Goal: Task Accomplishment & Management: Manage account settings

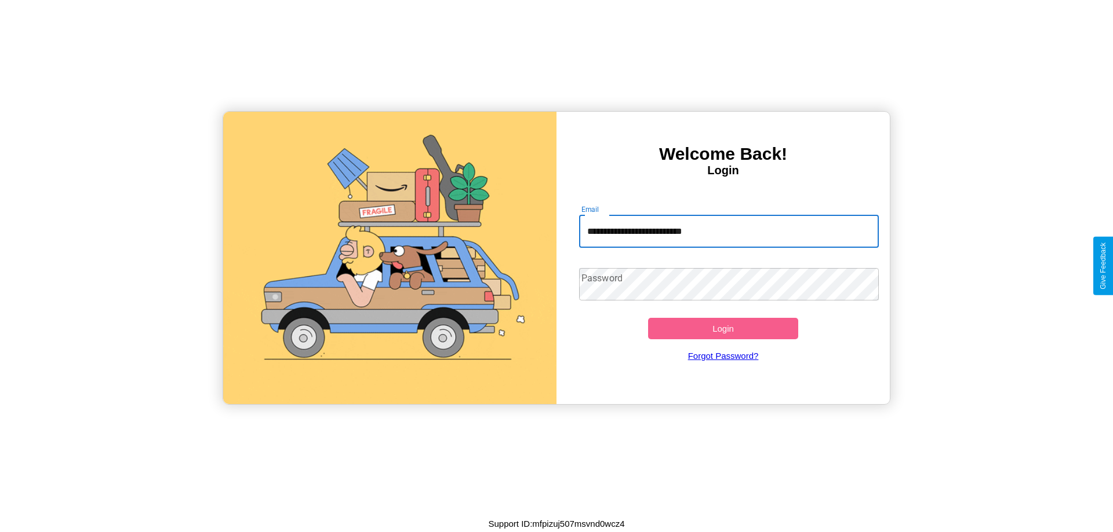
type input "**********"
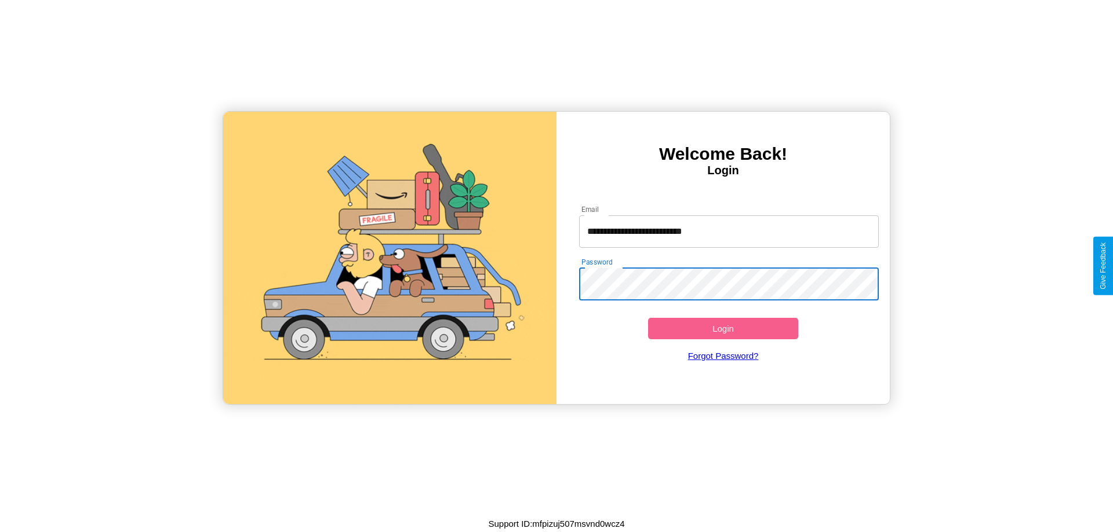
click at [723, 329] on button "Login" at bounding box center [723, 328] width 150 height 21
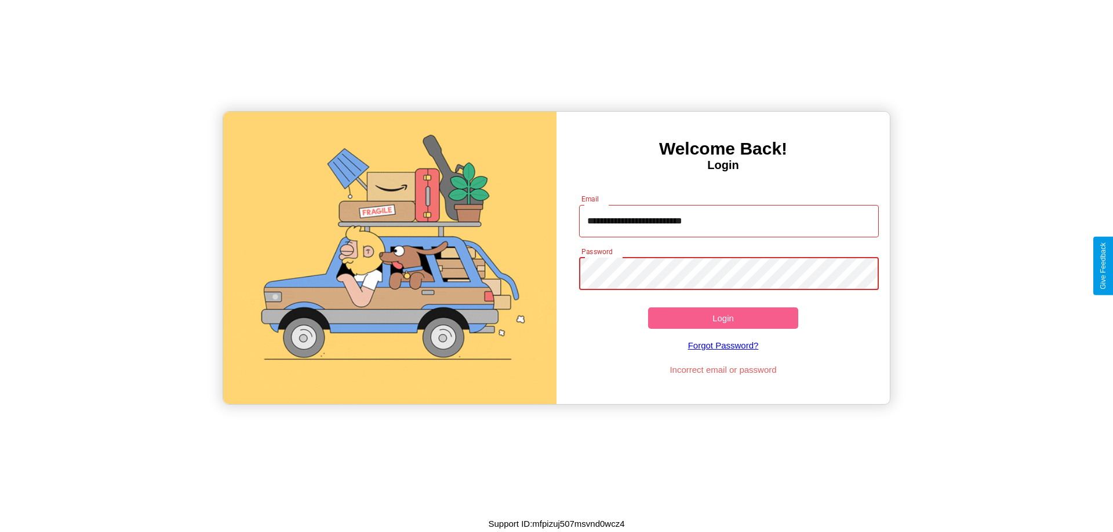
click at [723, 318] on button "Login" at bounding box center [723, 318] width 150 height 21
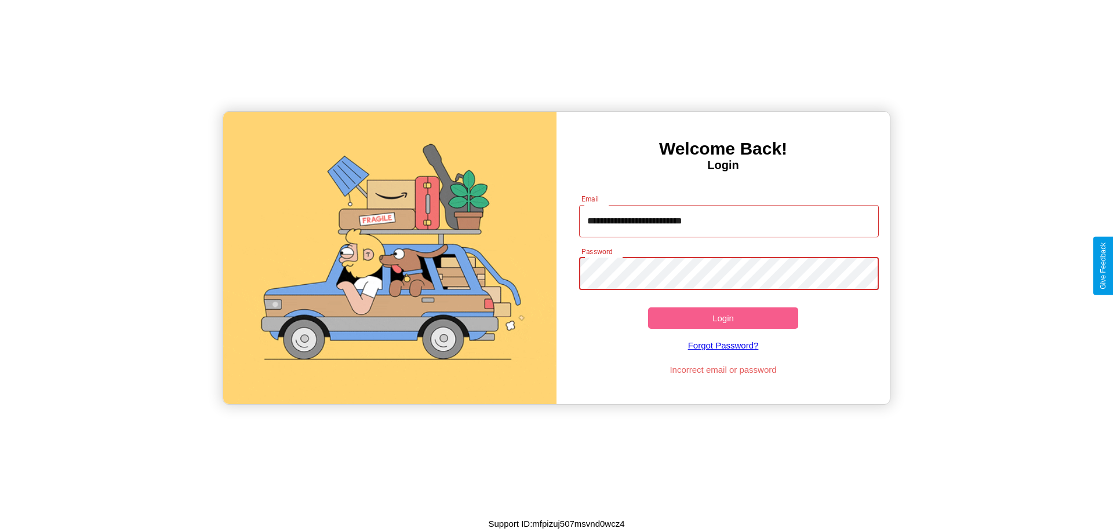
click at [723, 318] on button "Login" at bounding box center [723, 318] width 150 height 21
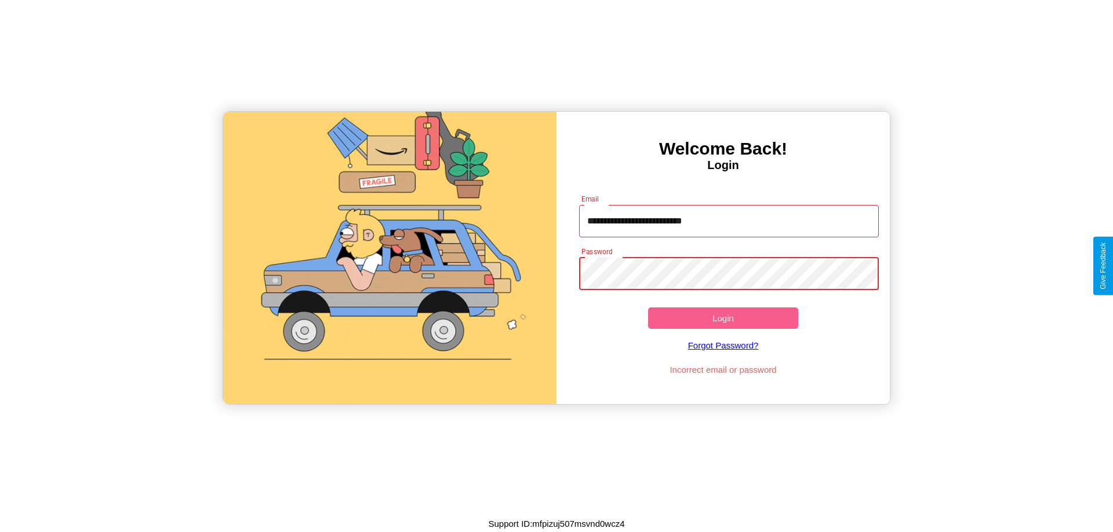
click at [723, 318] on button "Login" at bounding box center [723, 318] width 150 height 21
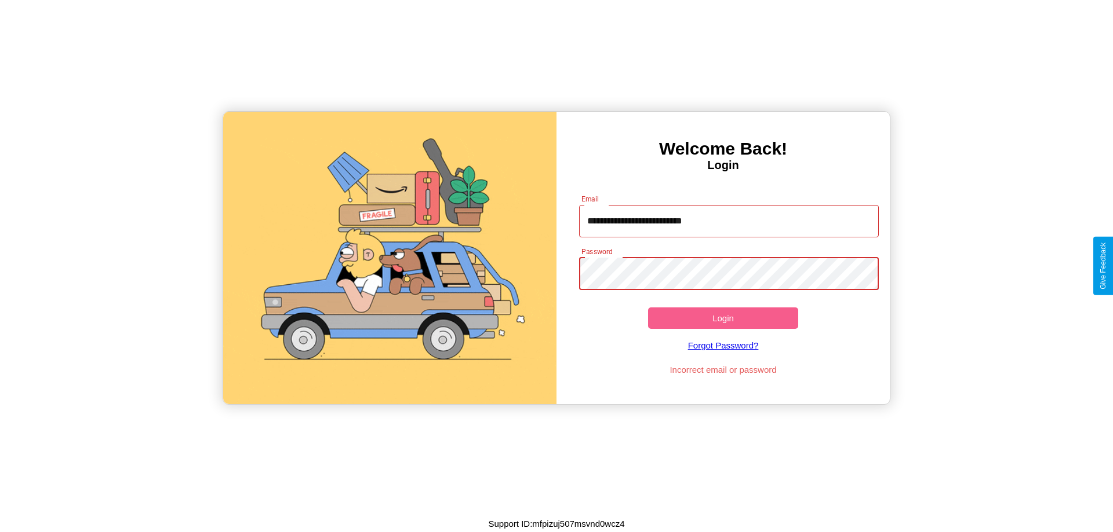
click at [723, 318] on button "Login" at bounding box center [723, 318] width 150 height 21
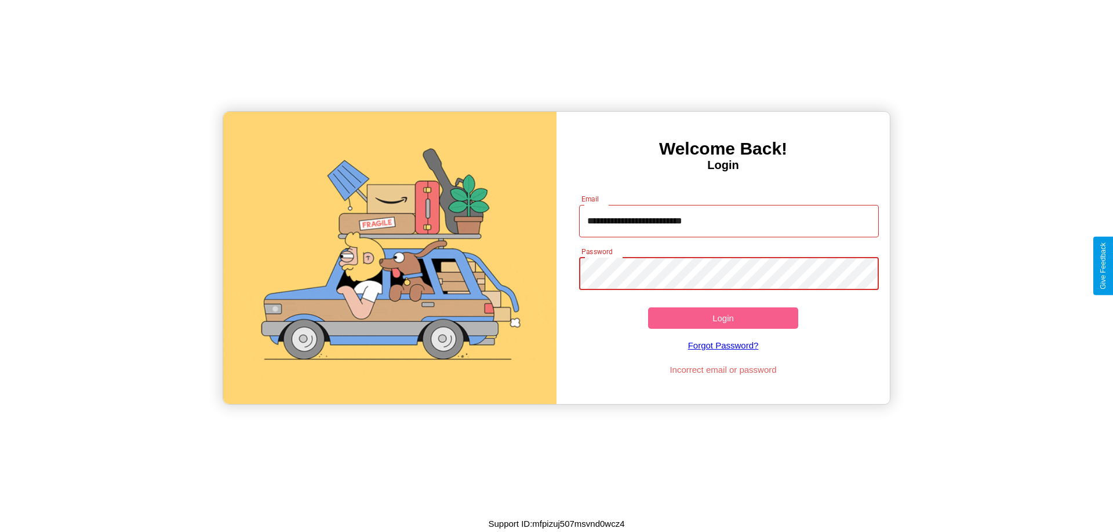
click at [723, 318] on button "Login" at bounding box center [723, 318] width 150 height 21
